Goal: Information Seeking & Learning: Find specific fact

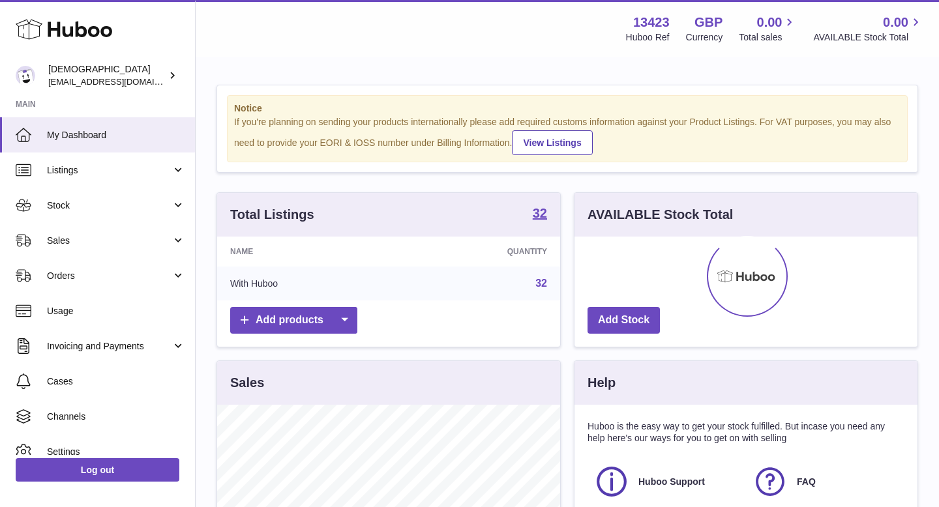
scroll to position [203, 343]
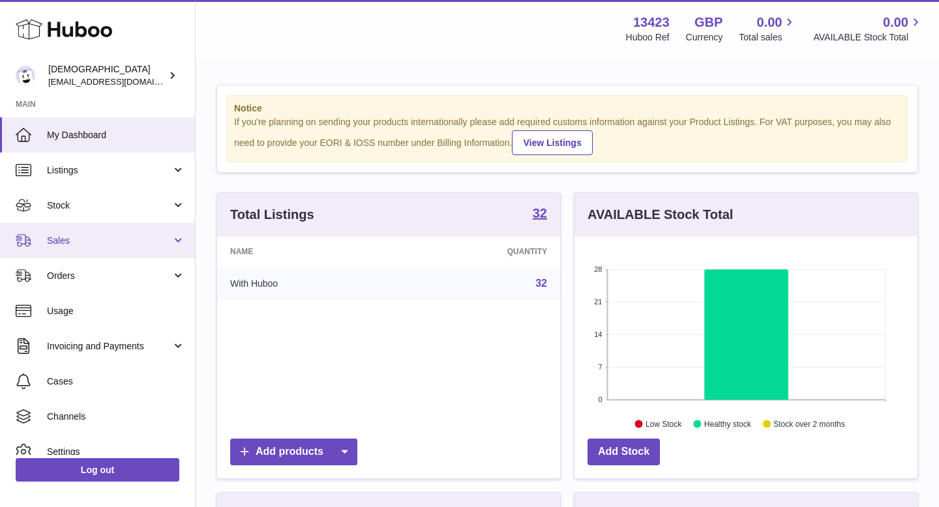
click at [117, 247] on span "Sales" at bounding box center [109, 241] width 125 height 12
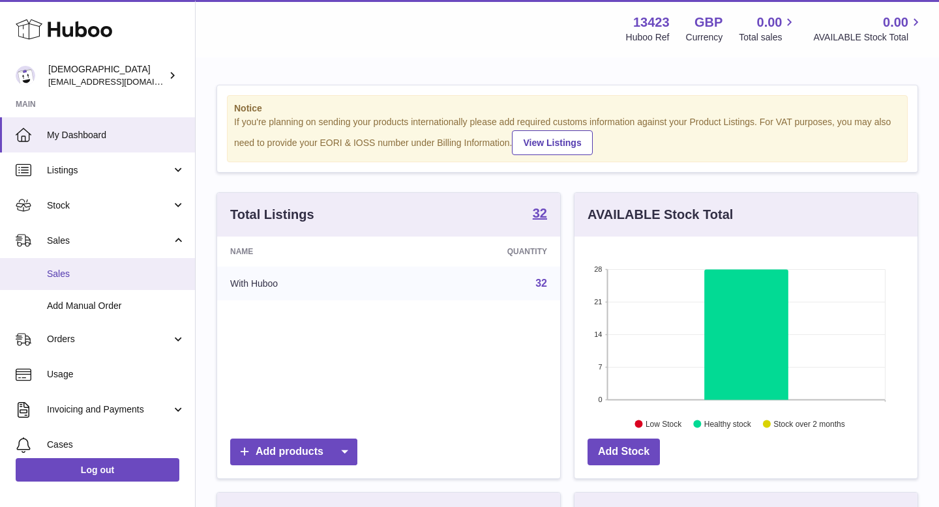
click at [111, 268] on span "Sales" at bounding box center [116, 274] width 138 height 12
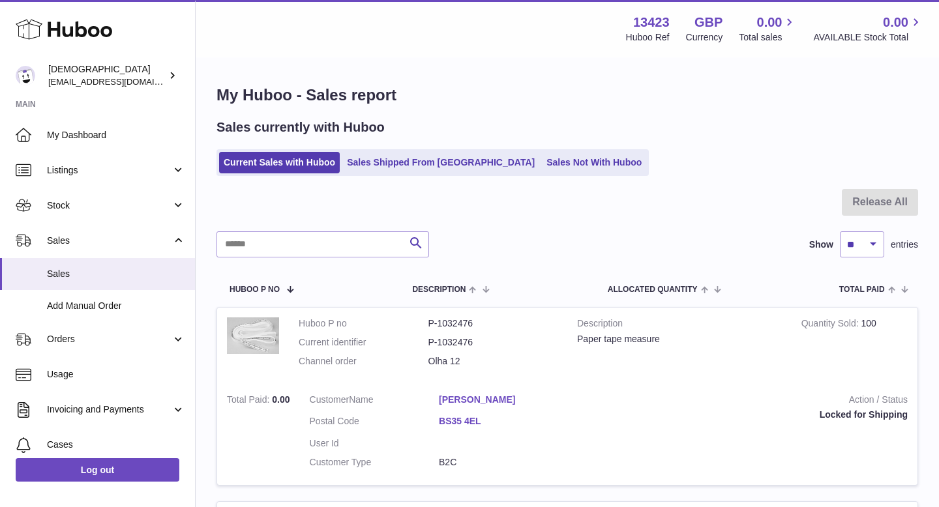
click at [408, 147] on div "Sales currently with Huboo Current Sales with Huboo Sales Shipped From Huboo Sa…" at bounding box center [568, 147] width 702 height 57
click at [398, 164] on link "Sales Shipped From Huboo" at bounding box center [440, 163] width 197 height 22
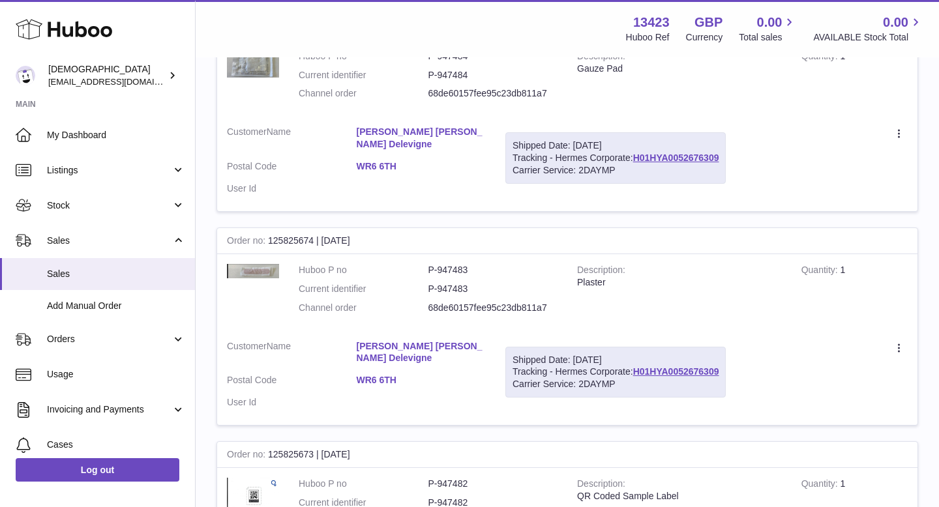
scroll to position [1967, 0]
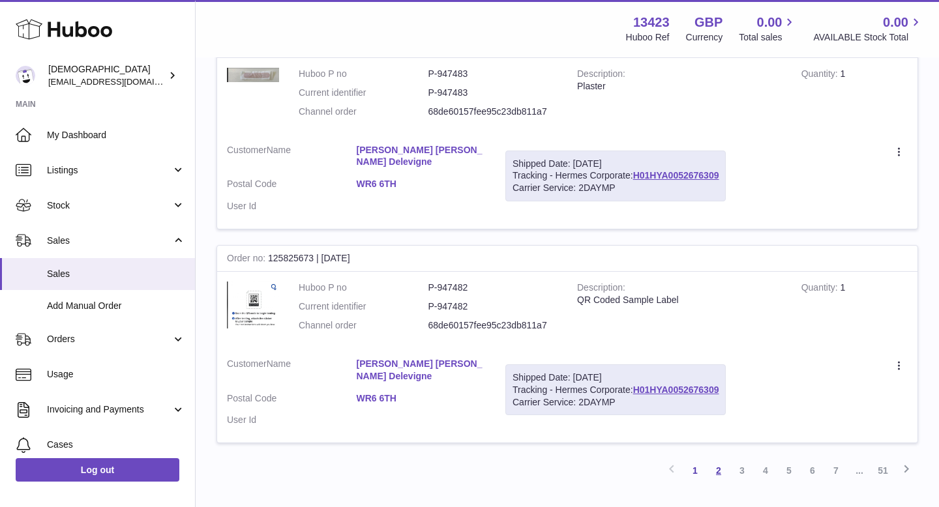
click at [721, 459] on link "2" at bounding box center [718, 470] width 23 height 23
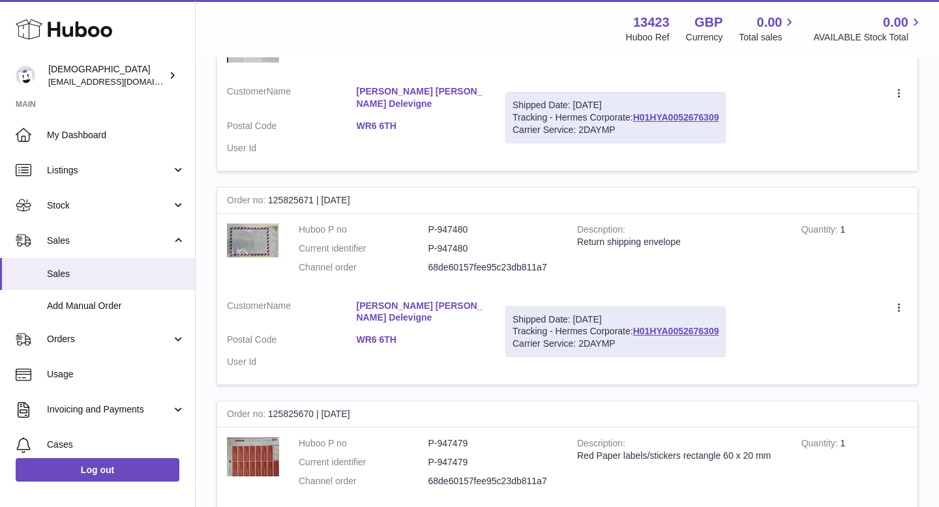
scroll to position [400, 0]
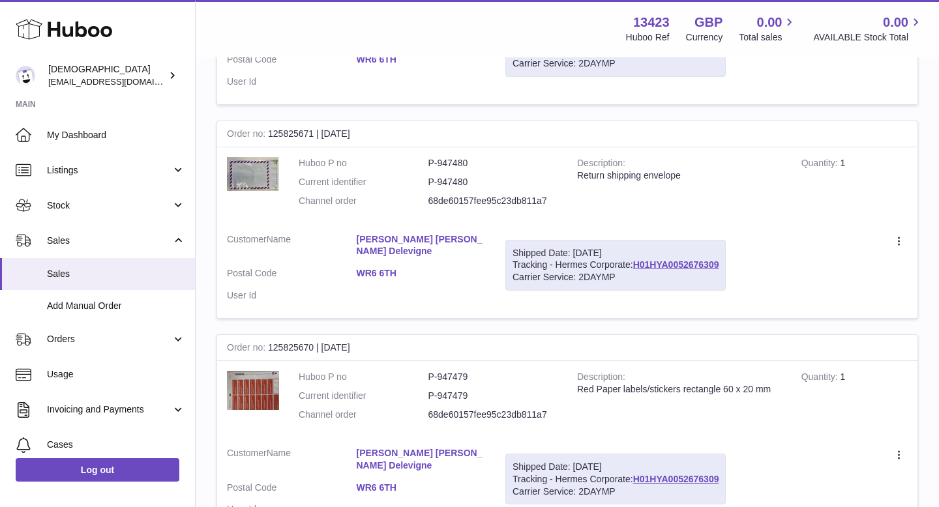
click at [391, 233] on link "[PERSON_NAME] [PERSON_NAME] Delevigne" at bounding box center [422, 245] width 130 height 25
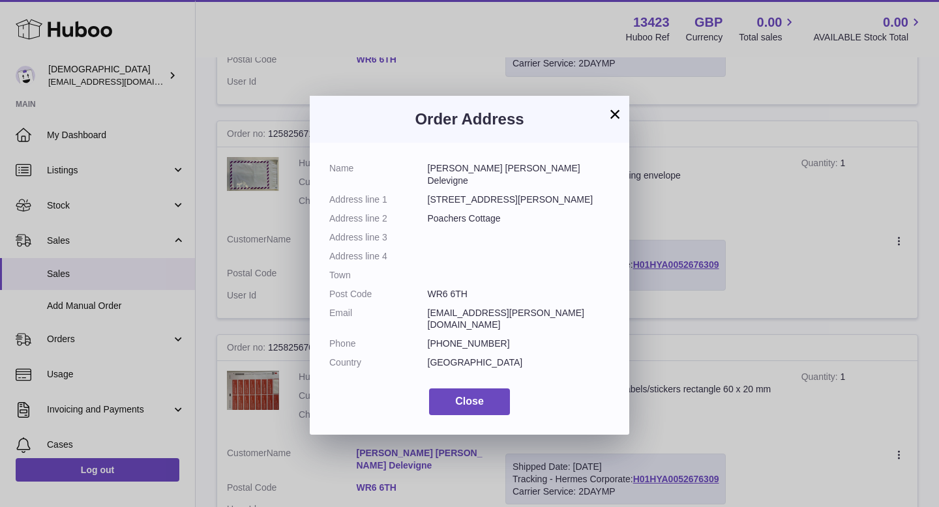
click at [614, 122] on button "×" at bounding box center [615, 114] width 16 height 16
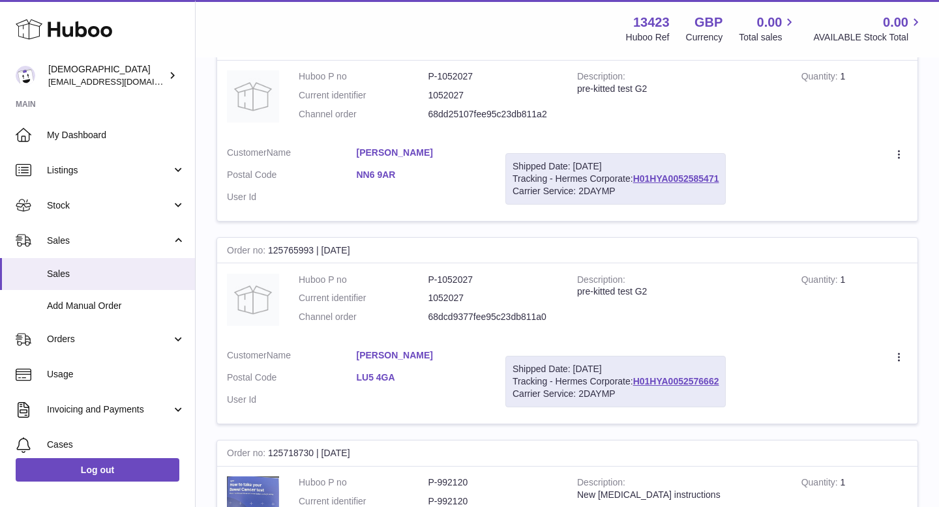
scroll to position [1837, 0]
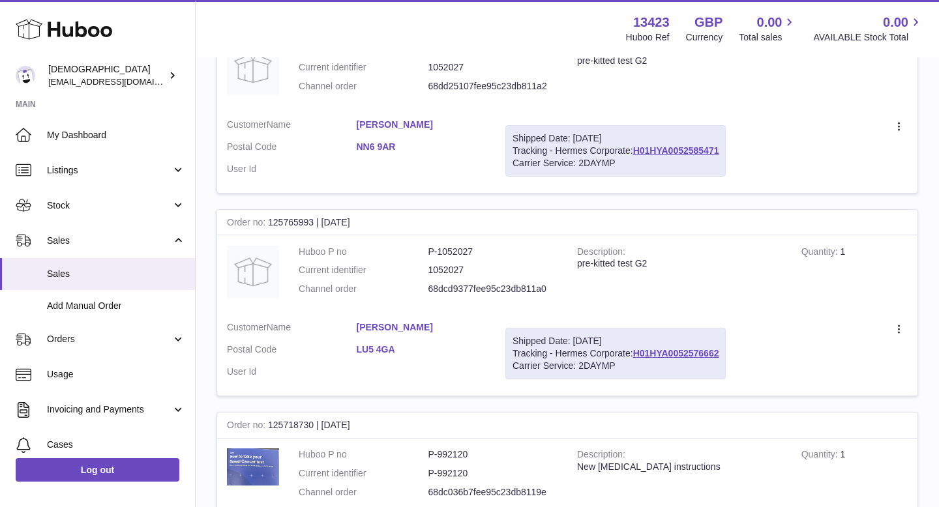
click at [379, 321] on link "[PERSON_NAME]" at bounding box center [422, 327] width 130 height 12
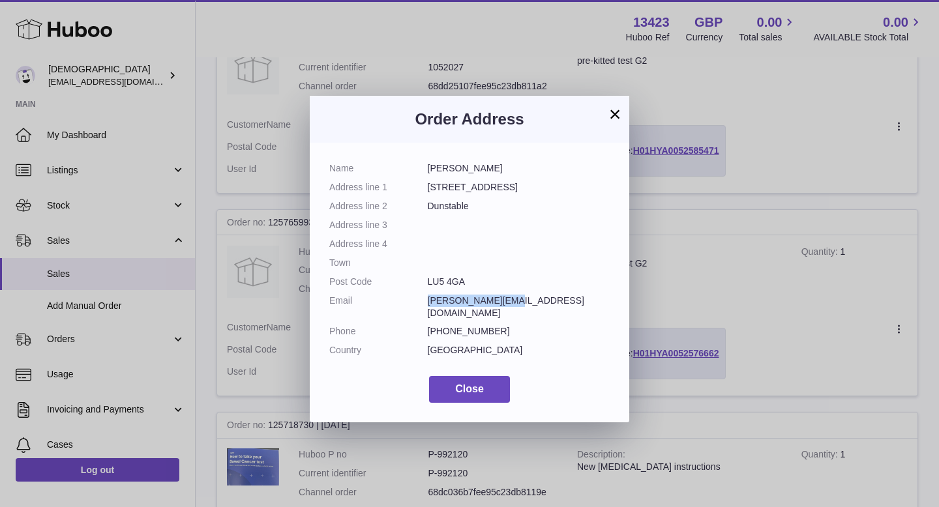
drag, startPoint x: 428, startPoint y: 301, endPoint x: 513, endPoint y: 299, distance: 84.8
click at [513, 299] on dd "[PERSON_NAME][EMAIL_ADDRESS][DOMAIN_NAME]" at bounding box center [519, 307] width 183 height 25
copy dd "[PERSON_NAME][EMAIL_ADDRESS][DOMAIN_NAME]"
click at [613, 115] on button "×" at bounding box center [615, 114] width 16 height 16
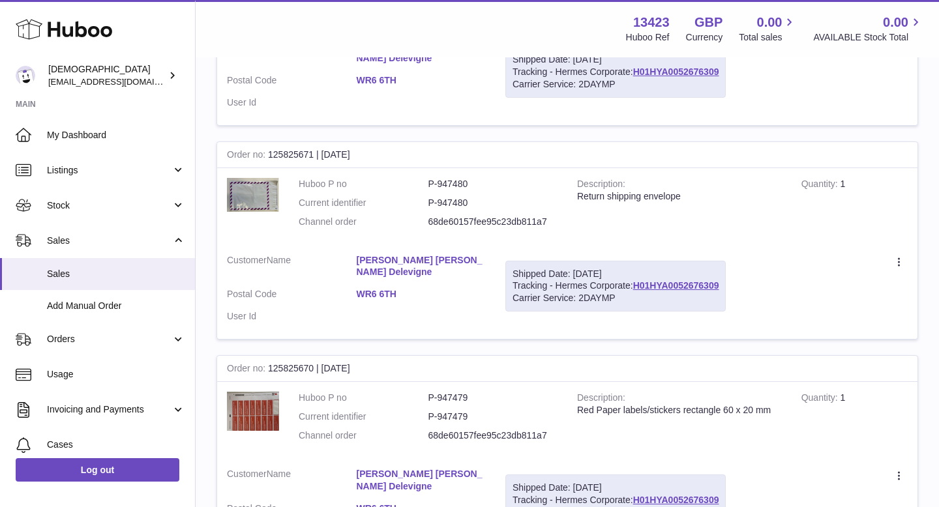
scroll to position [88, 0]
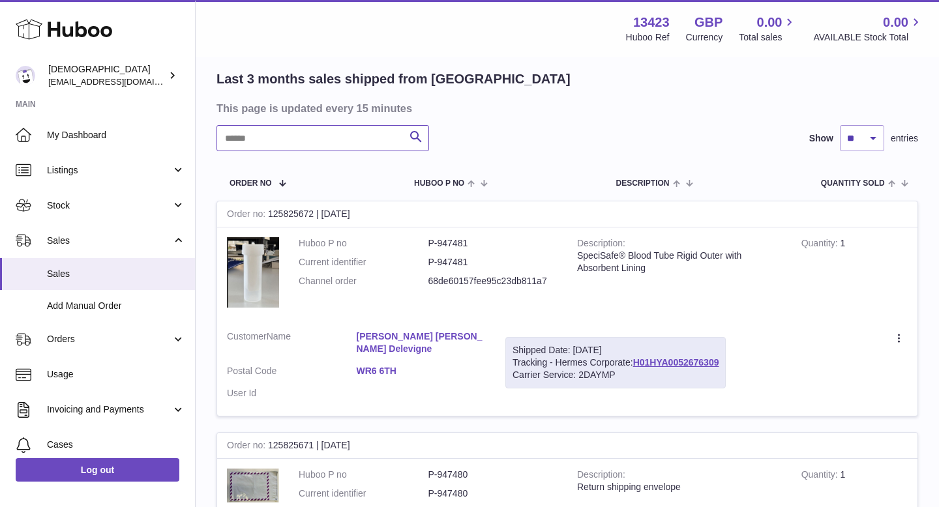
click at [308, 143] on input "text" at bounding box center [323, 138] width 213 height 26
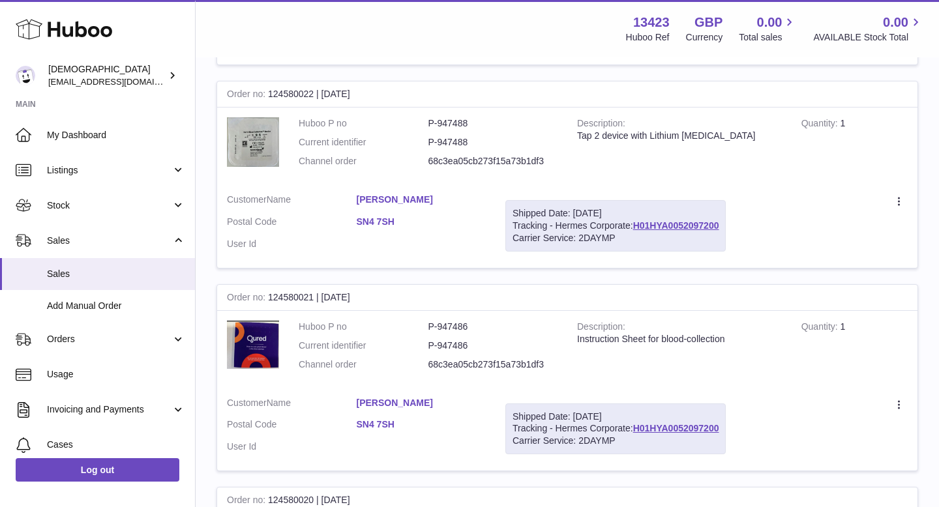
scroll to position [693, 0]
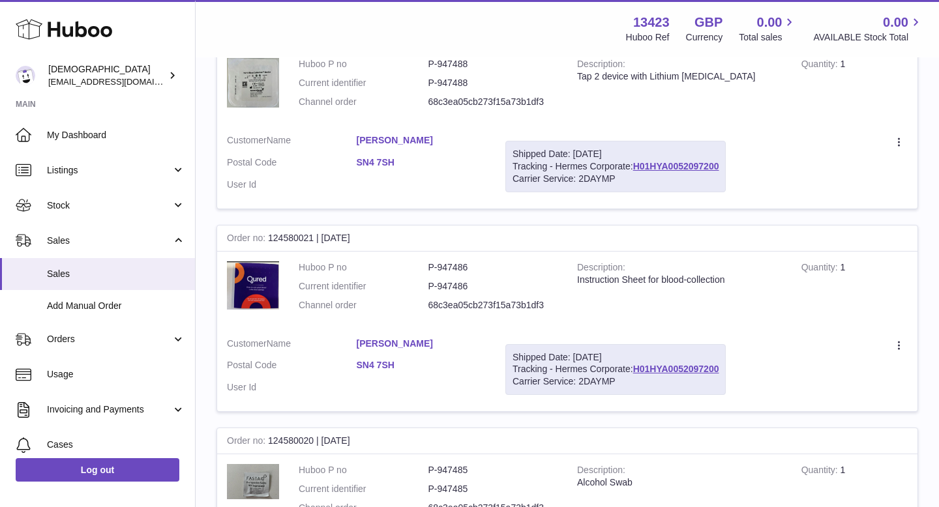
type input "*********"
